Goal: Information Seeking & Learning: Learn about a topic

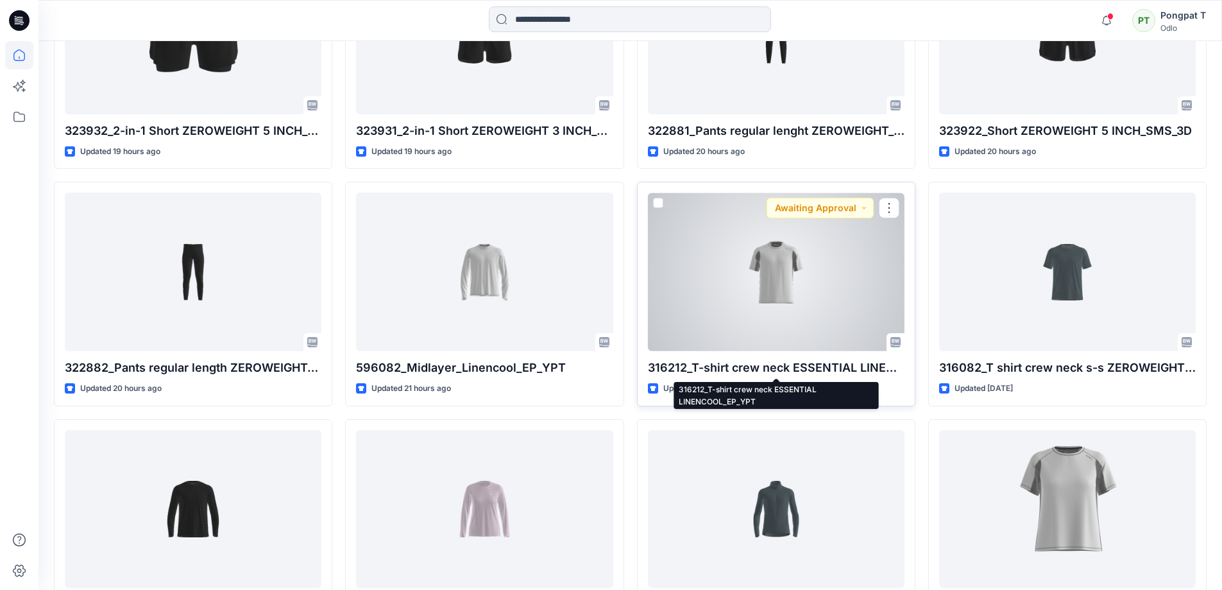
scroll to position [642, 0]
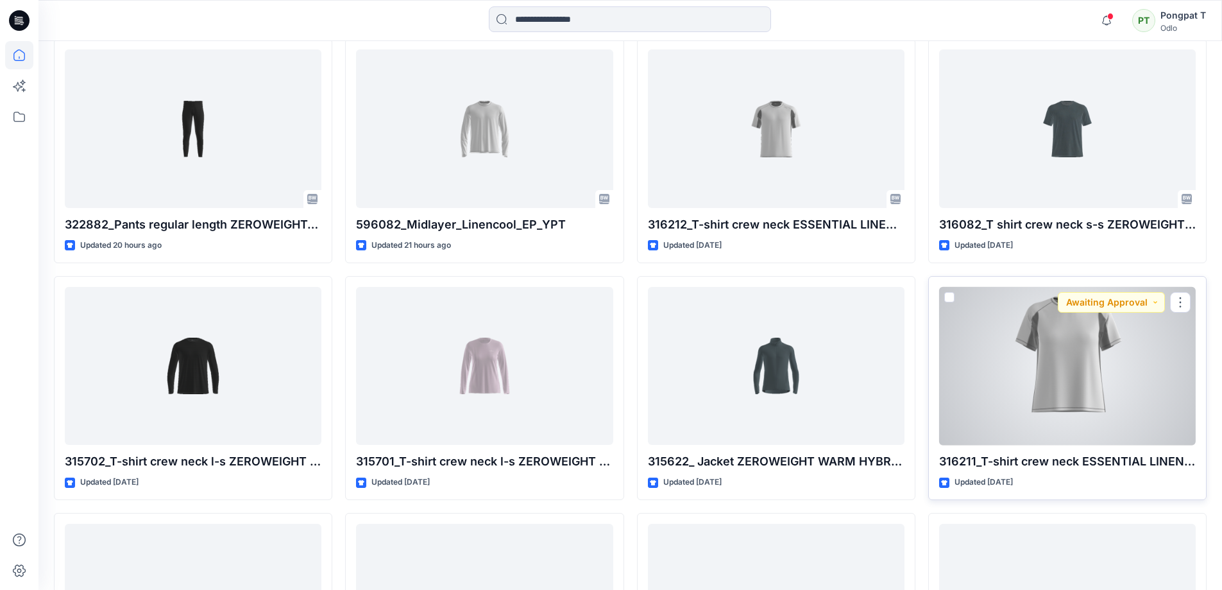
click at [1149, 378] on div at bounding box center [1067, 366] width 257 height 158
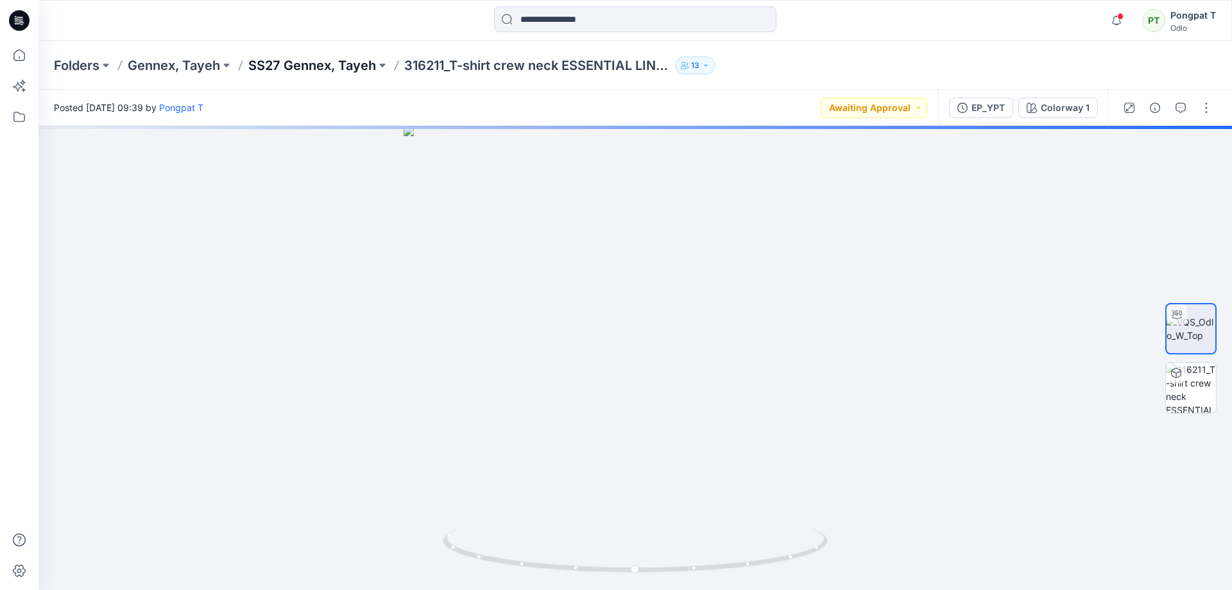
click at [322, 67] on p "SS27 Gennex, Tayeh" at bounding box center [312, 65] width 128 height 18
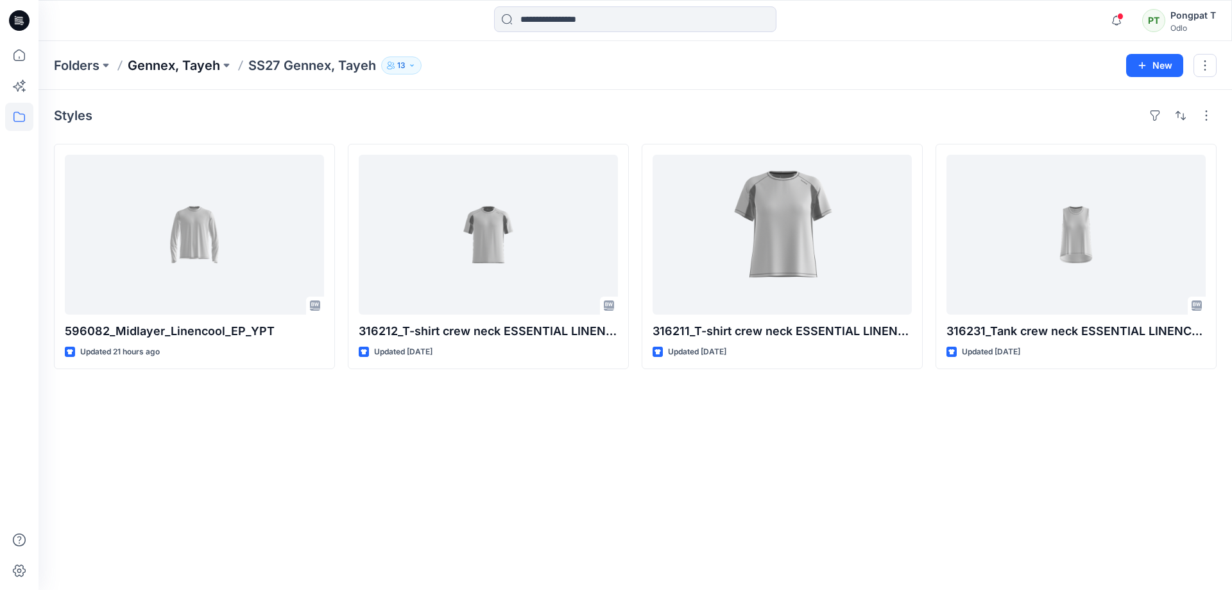
click at [193, 64] on p "Gennex, Tayeh" at bounding box center [174, 65] width 92 height 18
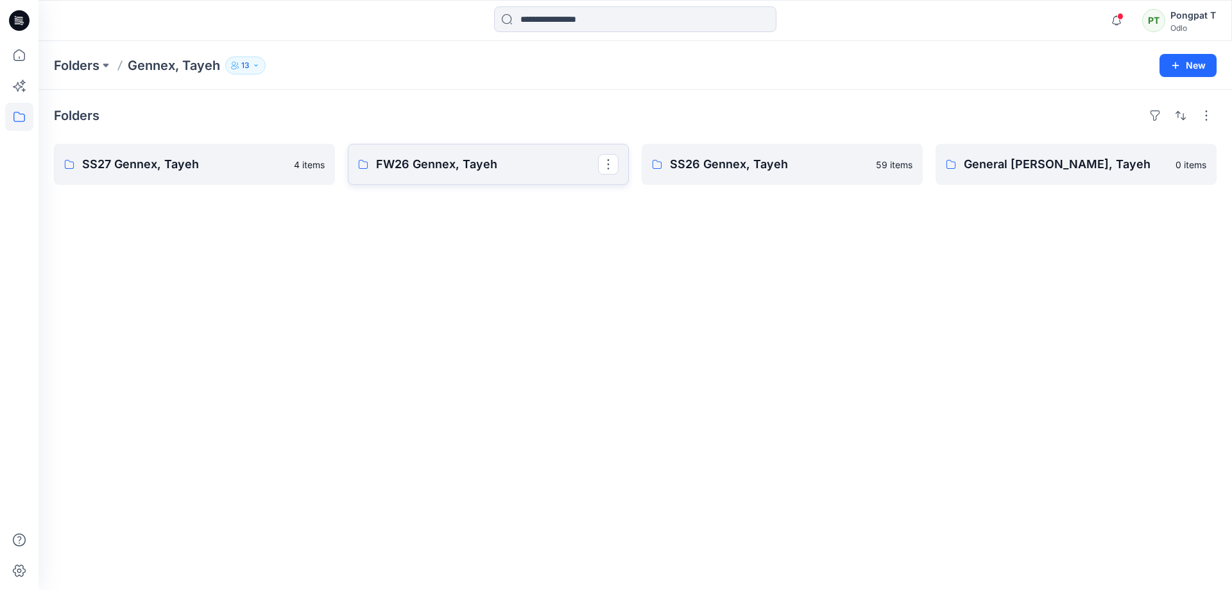
click at [447, 168] on p "FW26 Gennex, Tayeh" at bounding box center [487, 164] width 222 height 18
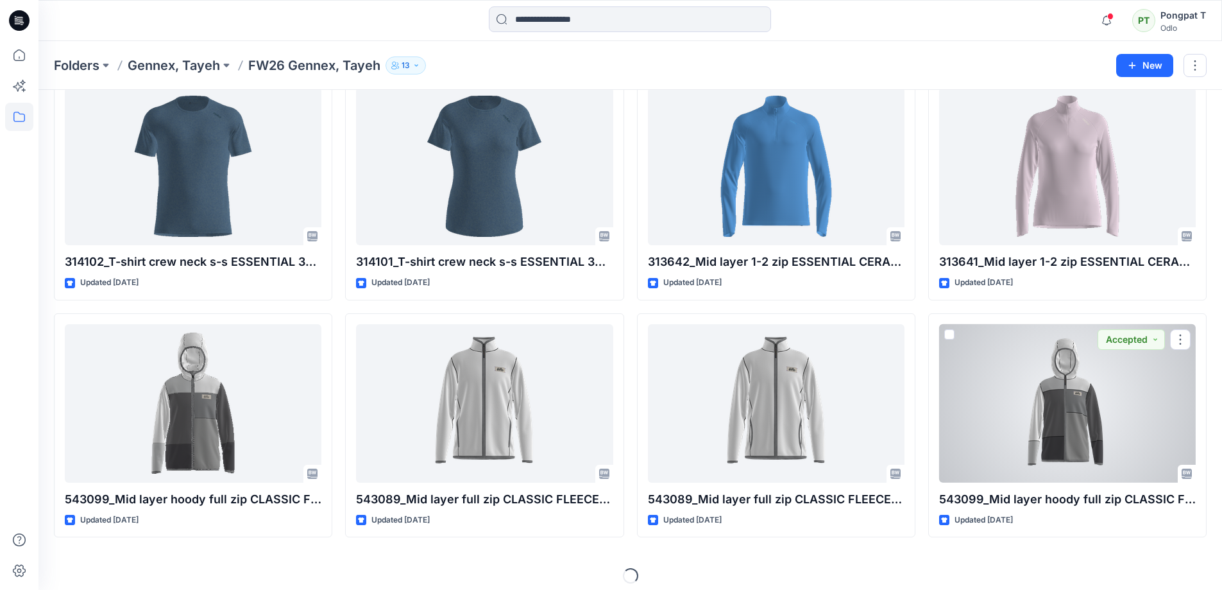
scroll to position [1024, 0]
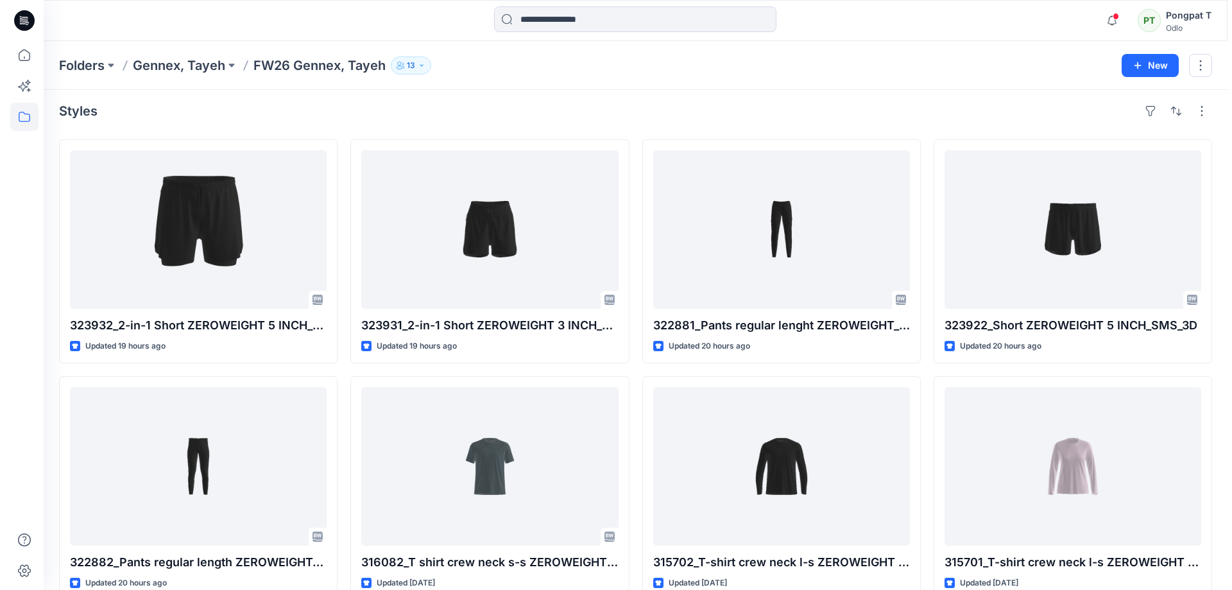
scroll to position [0, 0]
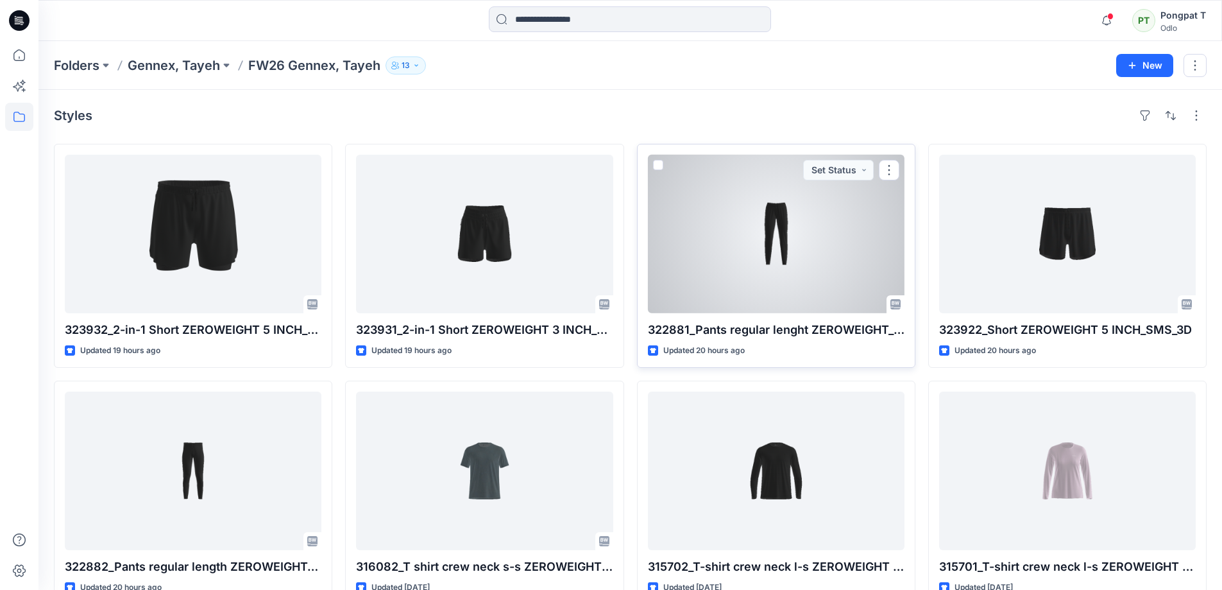
click at [776, 222] on div at bounding box center [776, 234] width 257 height 158
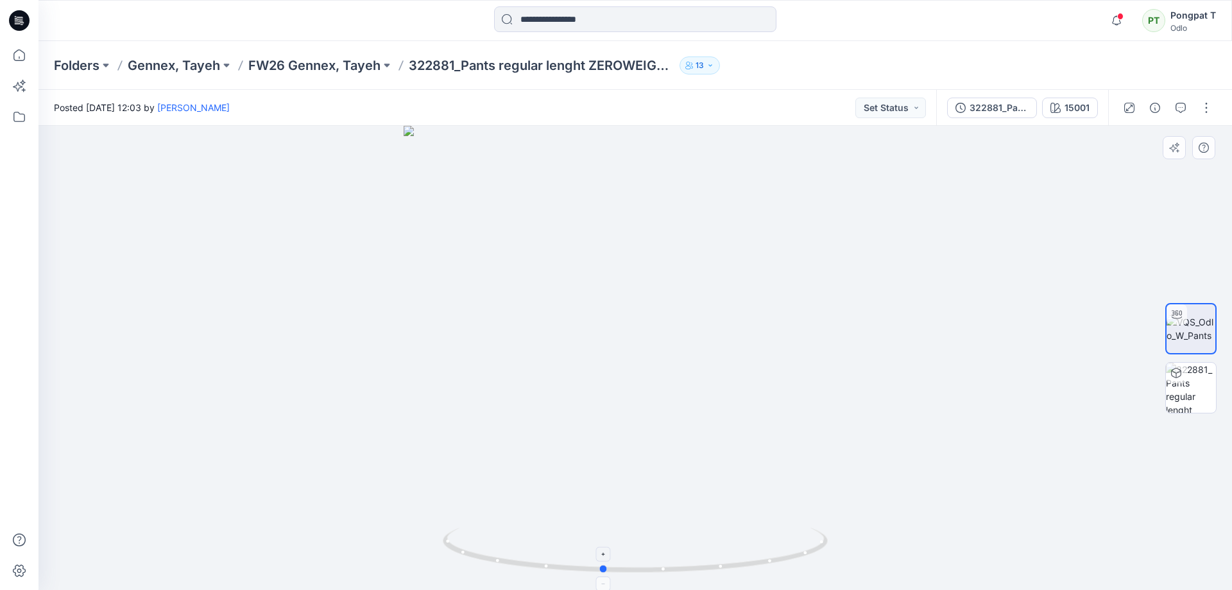
drag, startPoint x: 762, startPoint y: 557, endPoint x: 729, endPoint y: 541, distance: 36.2
click at [729, 541] on icon at bounding box center [637, 551] width 388 height 48
click at [1184, 400] on img at bounding box center [1191, 387] width 50 height 50
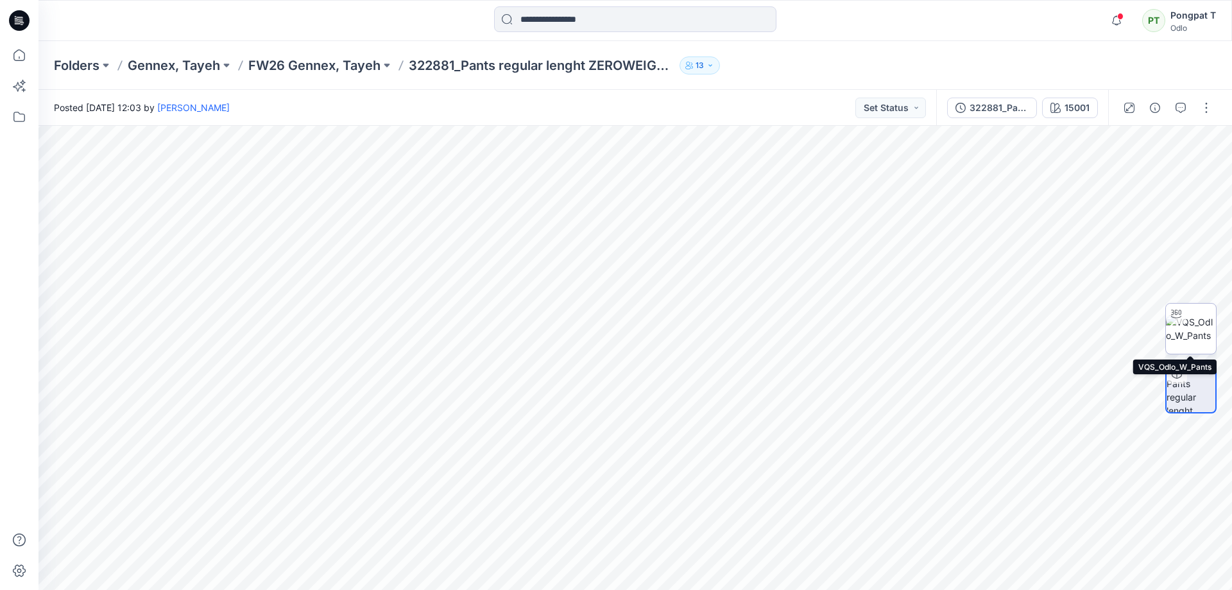
click at [1197, 325] on img at bounding box center [1191, 328] width 50 height 27
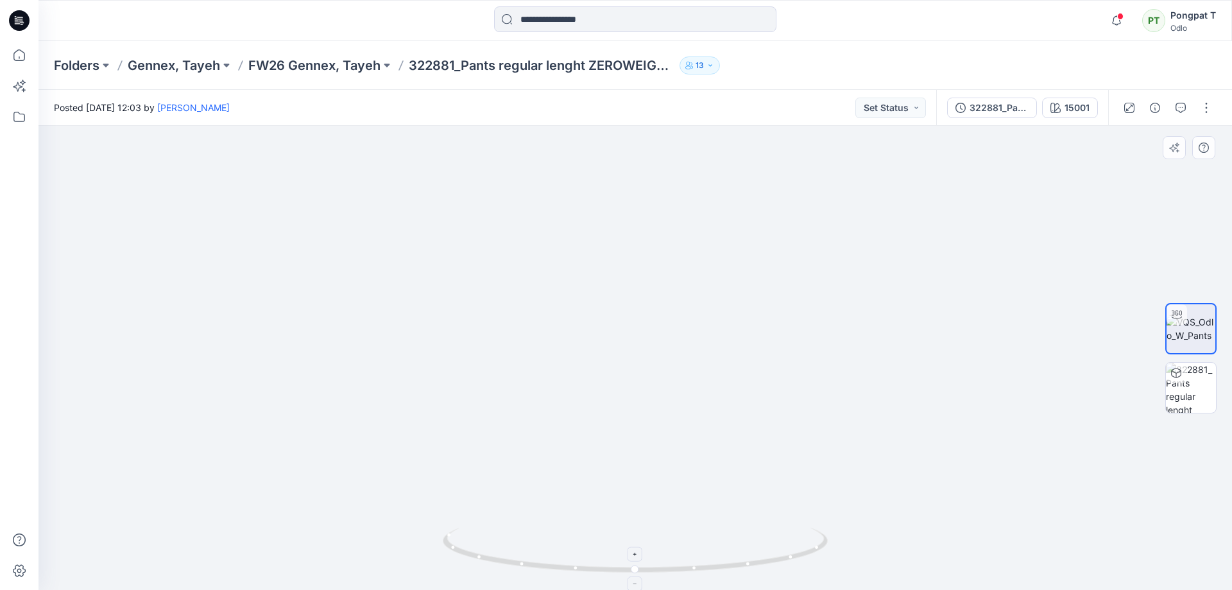
drag, startPoint x: 722, startPoint y: 211, endPoint x: 722, endPoint y: 538, distance: 326.6
click at [722, 543] on div at bounding box center [634, 358] width 1193 height 464
drag, startPoint x: 735, startPoint y: 343, endPoint x: 869, endPoint y: 306, distance: 138.5
click at [869, 306] on img at bounding box center [767, 205] width 2054 height 770
drag, startPoint x: 635, startPoint y: 538, endPoint x: 418, endPoint y: 401, distance: 256.3
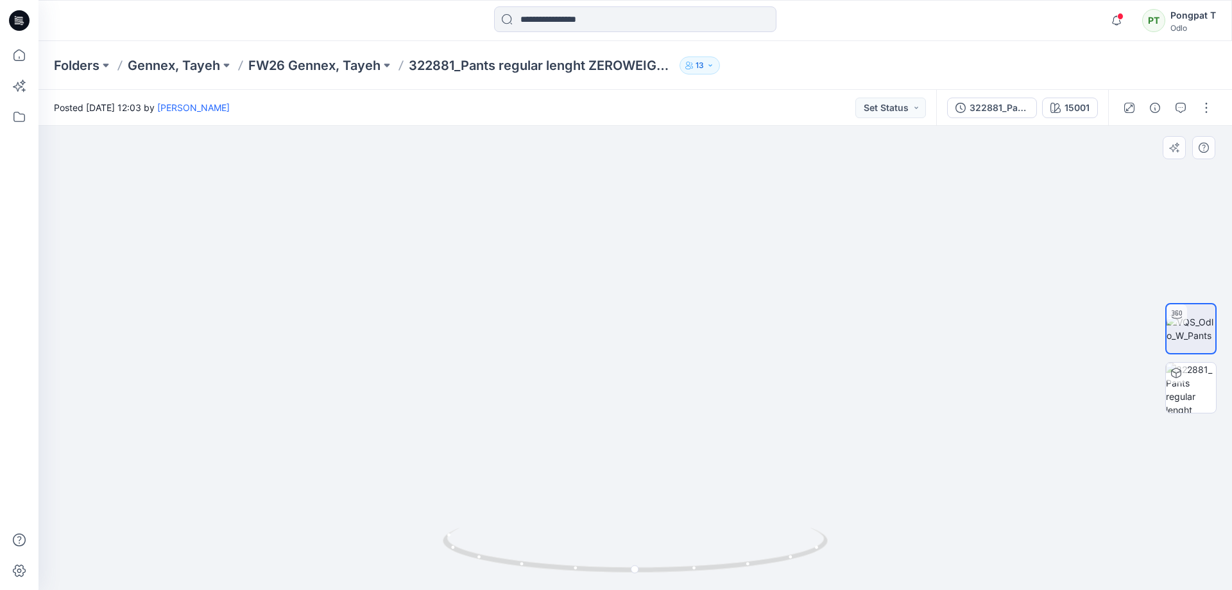
click at [418, 401] on img at bounding box center [652, 141] width 2054 height 896
drag, startPoint x: 608, startPoint y: 340, endPoint x: 574, endPoint y: 524, distance: 186.5
click at [571, 548] on div at bounding box center [634, 358] width 1193 height 464
drag, startPoint x: 625, startPoint y: 568, endPoint x: 891, endPoint y: 533, distance: 268.0
click at [891, 533] on div at bounding box center [634, 358] width 1193 height 464
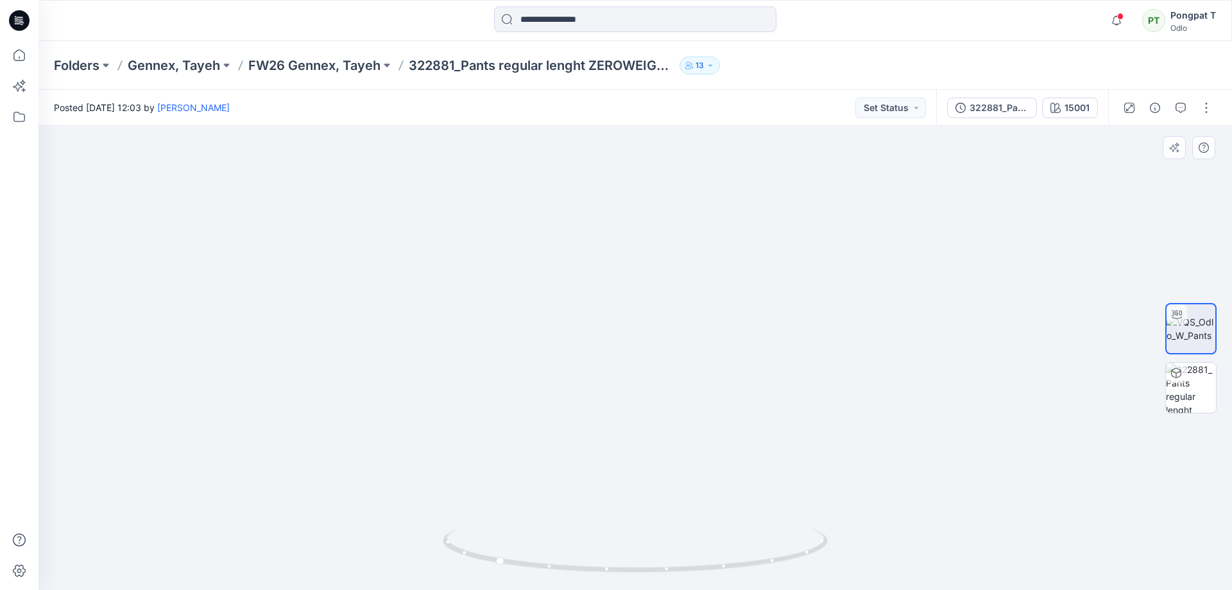
drag, startPoint x: 704, startPoint y: 522, endPoint x: 706, endPoint y: 294, distance: 228.4
click at [706, 294] on img at bounding box center [635, 269] width 640 height 640
drag, startPoint x: 814, startPoint y: 553, endPoint x: 711, endPoint y: 554, distance: 102.7
click at [711, 554] on icon at bounding box center [637, 551] width 388 height 48
drag, startPoint x: 783, startPoint y: 561, endPoint x: 710, endPoint y: 562, distance: 72.5
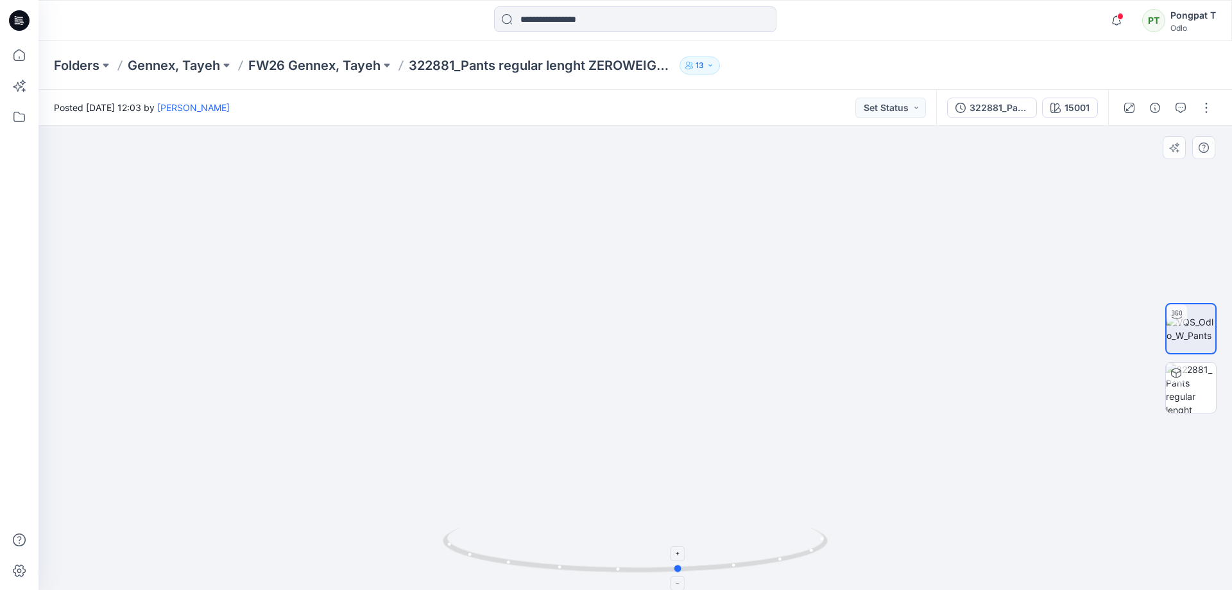
click at [710, 562] on icon at bounding box center [637, 551] width 388 height 48
drag, startPoint x: 689, startPoint y: 572, endPoint x: 713, endPoint y: 574, distance: 24.5
click at [713, 574] on icon at bounding box center [637, 551] width 388 height 48
drag, startPoint x: 650, startPoint y: 192, endPoint x: 643, endPoint y: 496, distance: 303.6
click at [644, 510] on img at bounding box center [635, 210] width 994 height 758
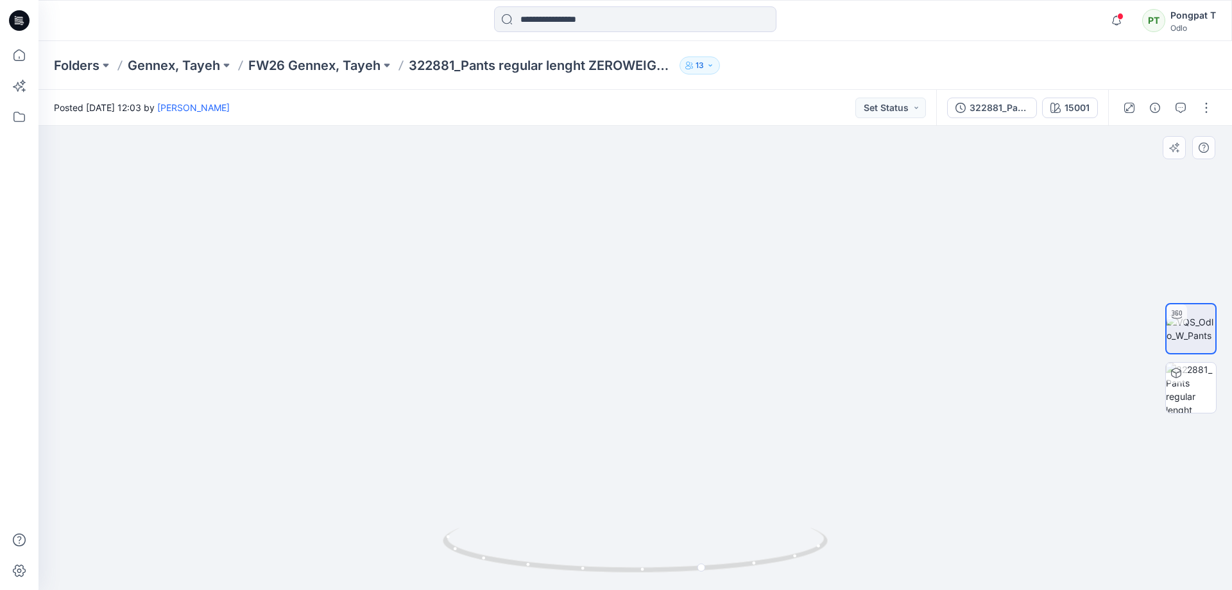
drag, startPoint x: 633, startPoint y: 266, endPoint x: 669, endPoint y: 466, distance: 204.1
click at [669, 466] on img at bounding box center [635, 342] width 994 height 493
